Goal: Task Accomplishment & Management: Complete application form

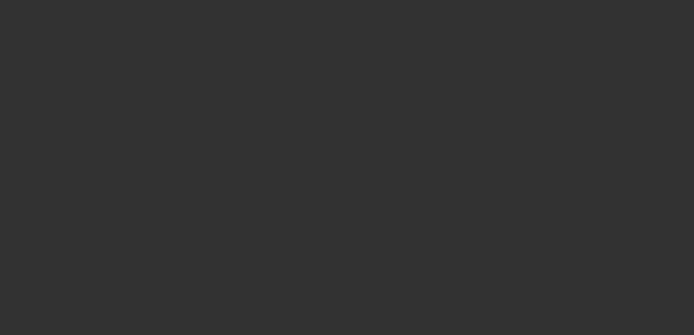
select select "4"
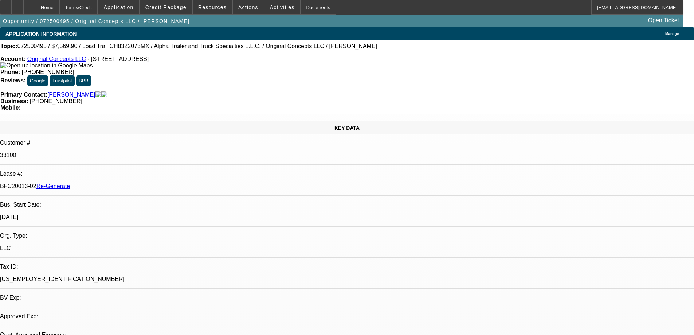
select select "0"
select select "2"
select select "0"
select select "1"
select select "2"
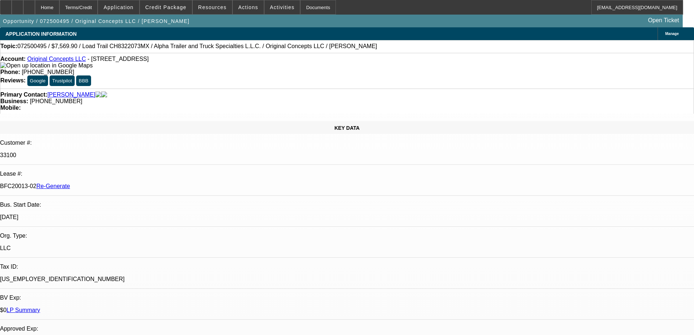
select select "6"
click at [311, 4] on div "Documents" at bounding box center [318, 7] width 36 height 15
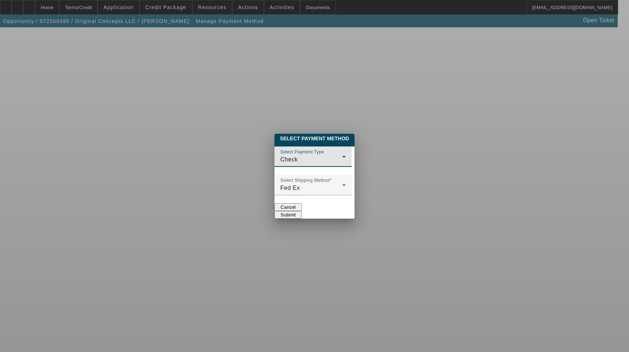
click at [300, 156] on div "Check" at bounding box center [311, 159] width 62 height 9
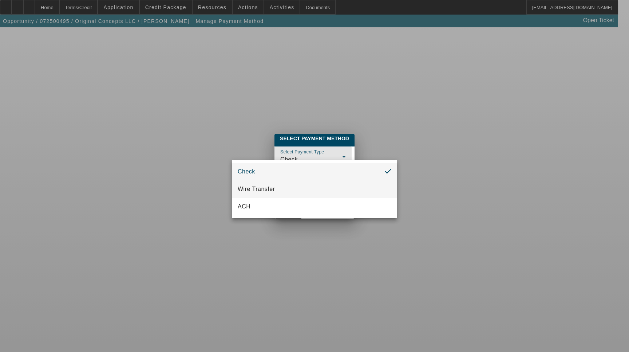
click at [300, 189] on mat-option "Wire Transfer" at bounding box center [314, 188] width 165 height 17
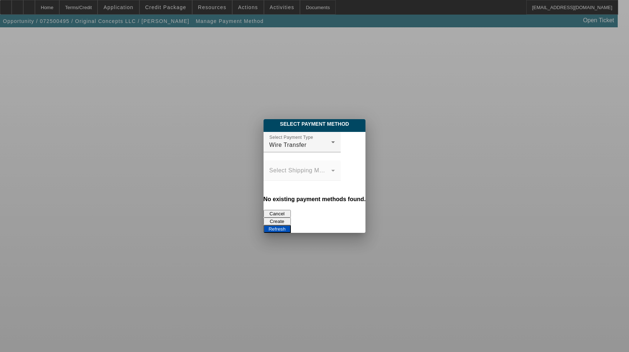
click at [291, 217] on button "Create" at bounding box center [277, 221] width 27 height 8
click at [291, 225] on button "Refresh" at bounding box center [277, 229] width 27 height 8
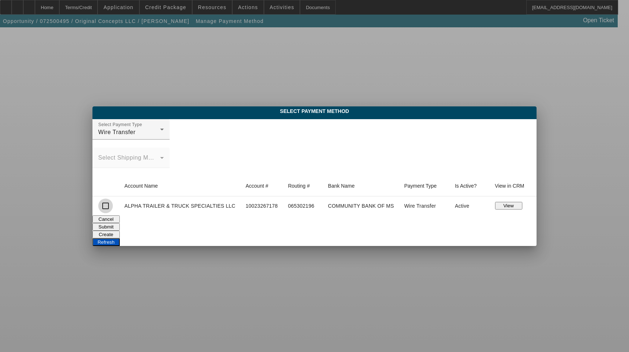
click at [106, 207] on input "checkbox" at bounding box center [105, 205] width 15 height 15
checkbox input "true"
click at [120, 228] on button "Submit" at bounding box center [105, 227] width 27 height 8
